Goal: Information Seeking & Learning: Learn about a topic

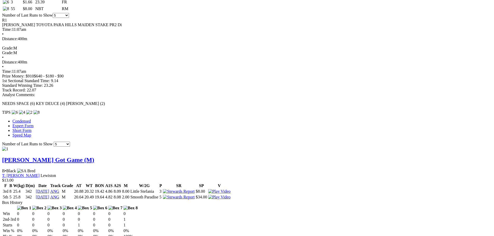
scroll to position [337, 0]
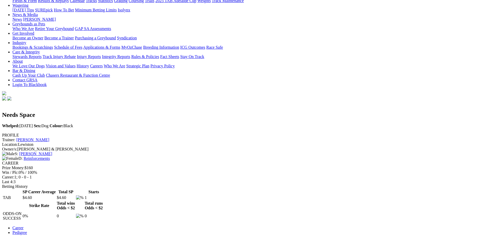
scroll to position [78, 0]
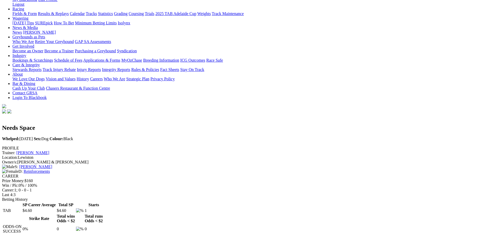
click at [50, 169] on link "Reinforcements" at bounding box center [37, 171] width 26 height 4
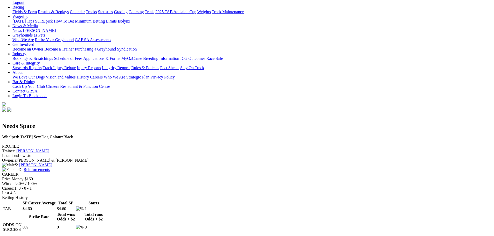
scroll to position [104, 0]
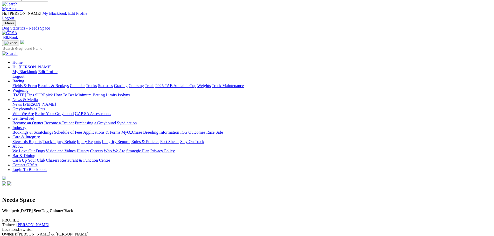
scroll to position [0, 0]
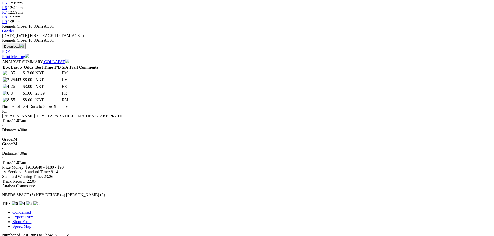
scroll to position [259, 0]
